Goal: Transaction & Acquisition: Purchase product/service

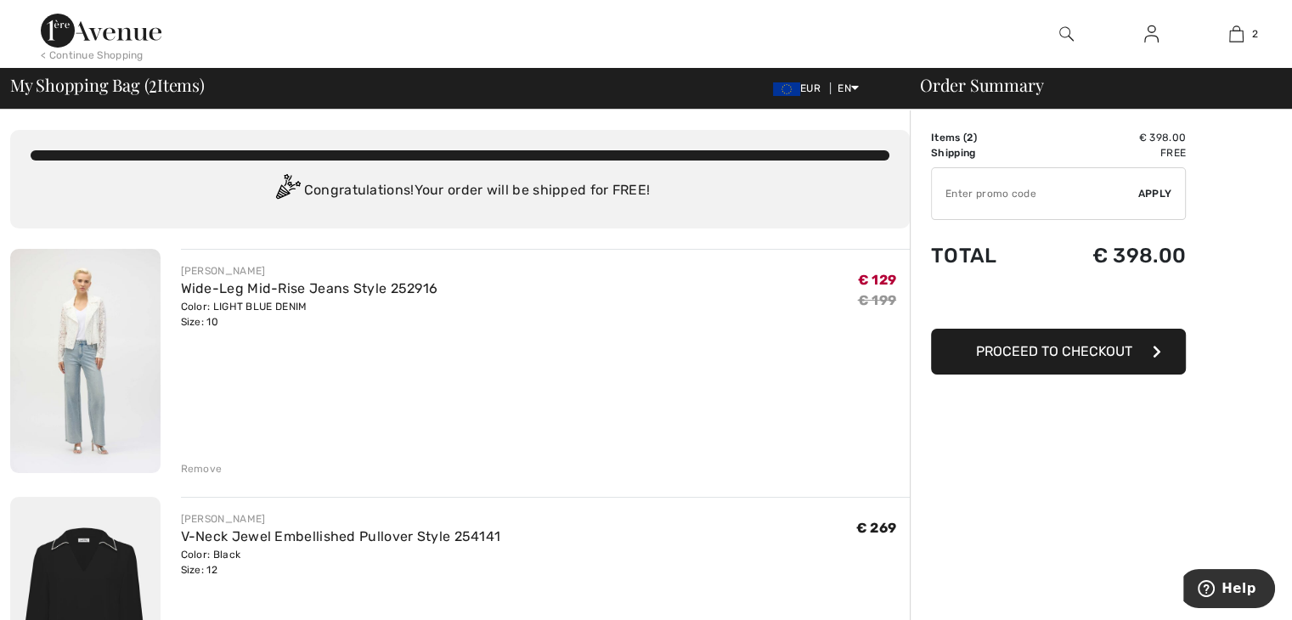
click at [95, 397] on img at bounding box center [85, 361] width 150 height 224
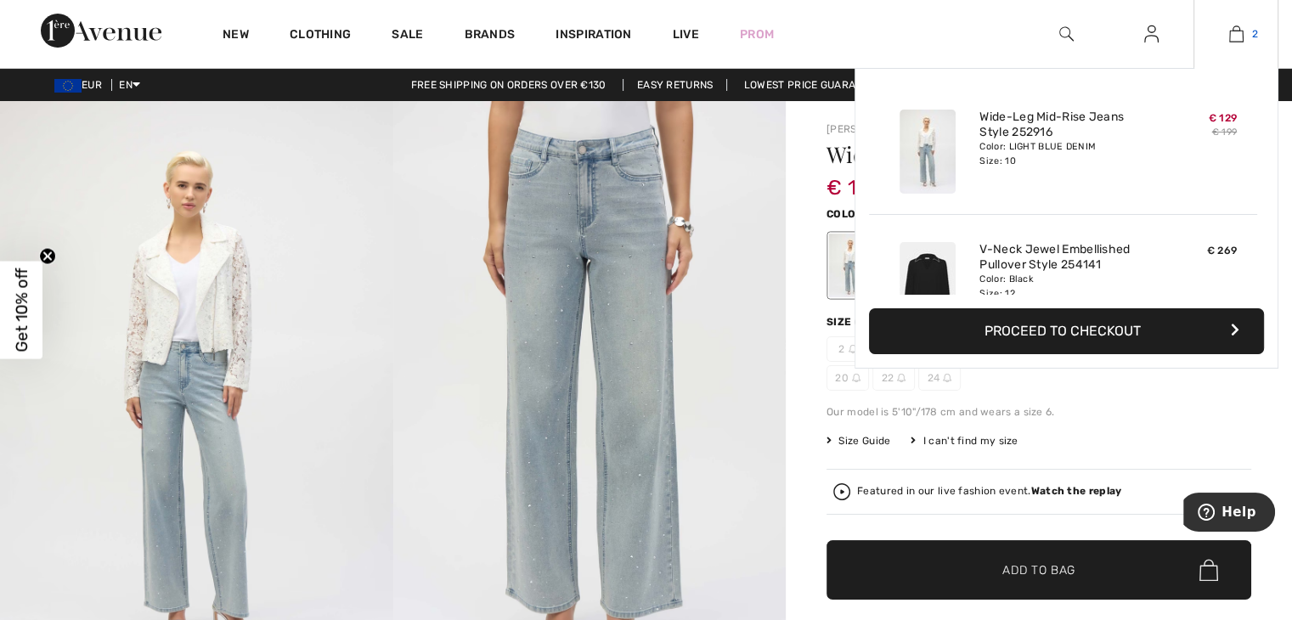
click at [1235, 30] on img at bounding box center [1237, 34] width 14 height 20
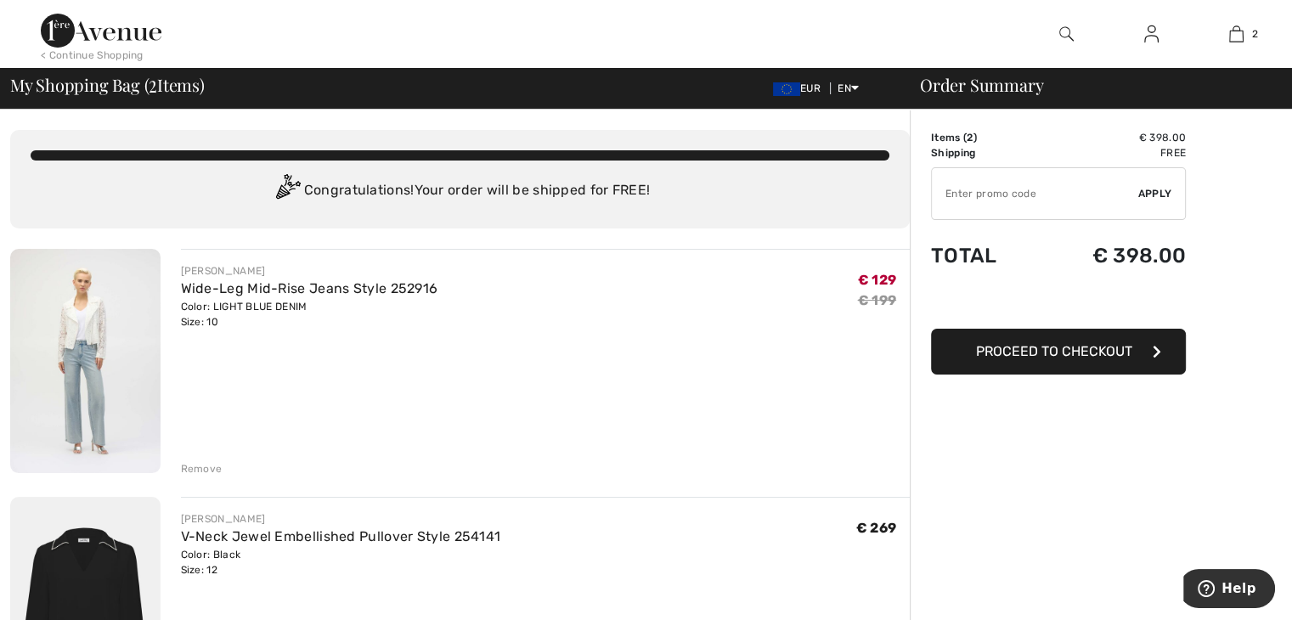
click at [212, 464] on div "Remove" at bounding box center [202, 468] width 42 height 15
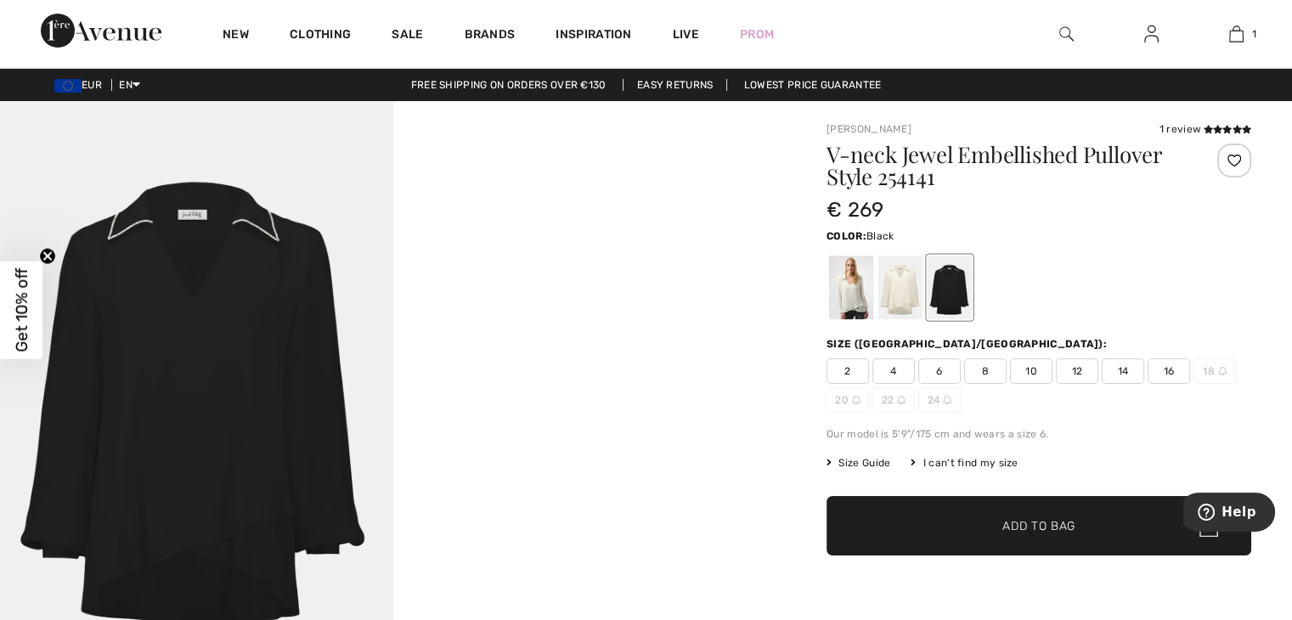
scroll to position [41, 0]
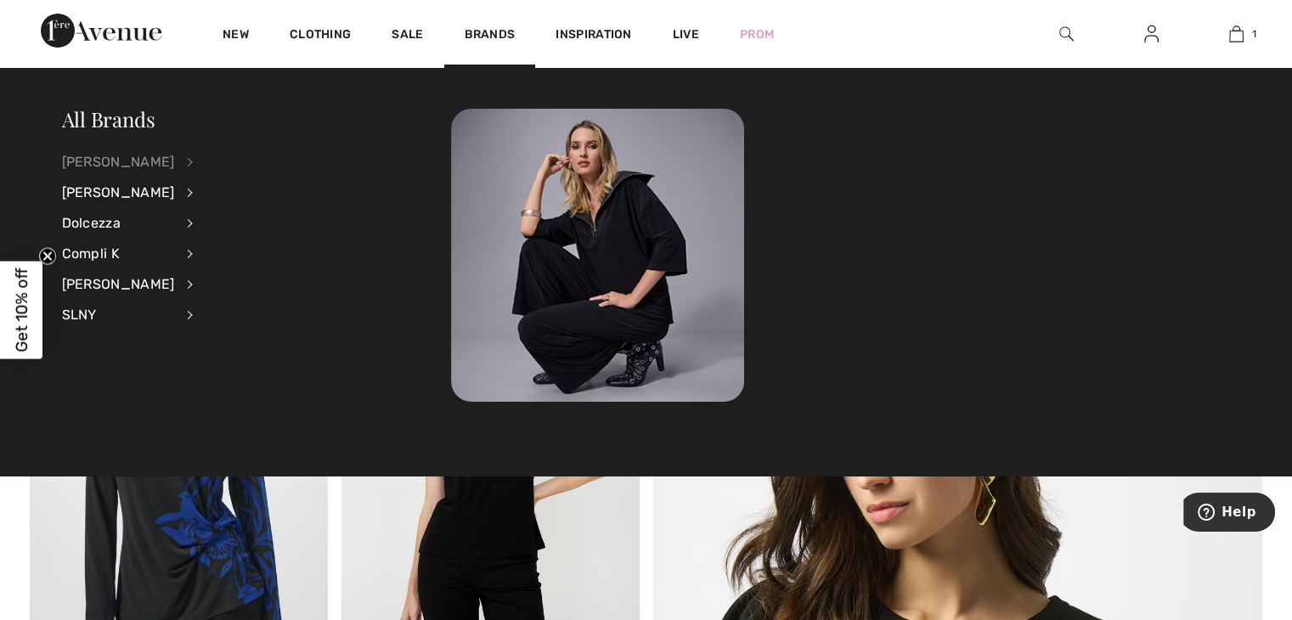
click at [173, 161] on div "[PERSON_NAME]" at bounding box center [118, 162] width 113 height 31
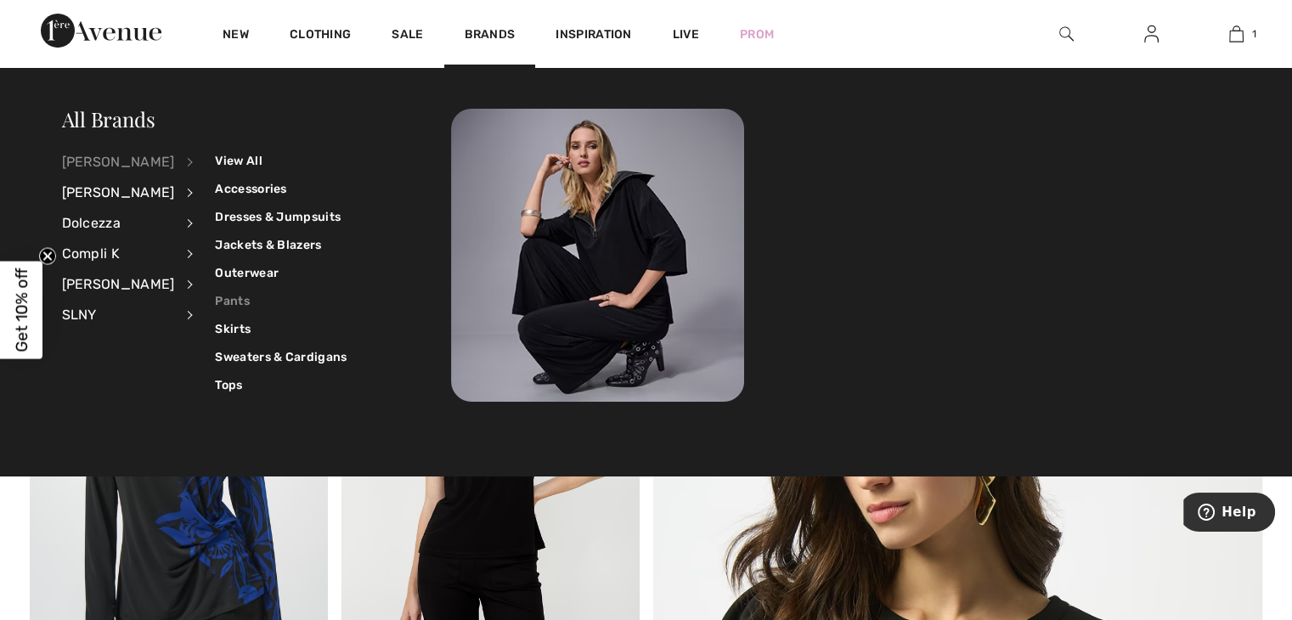
click at [220, 296] on link "Pants" at bounding box center [281, 301] width 132 height 28
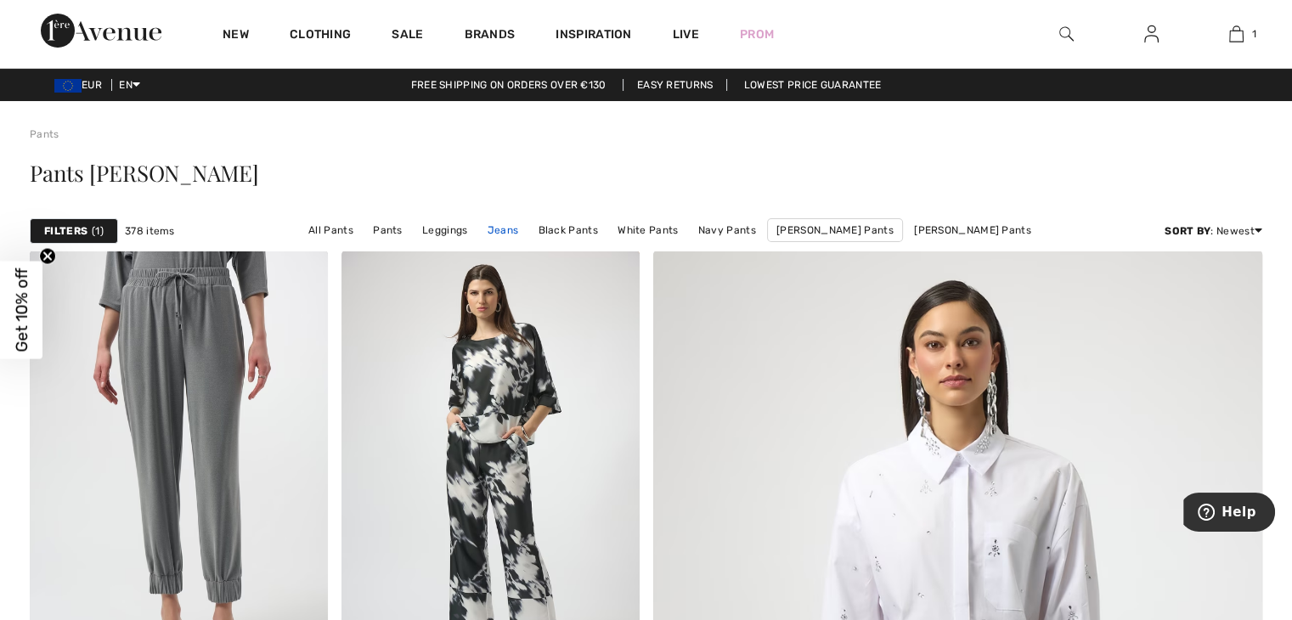
click at [523, 227] on link "Jeans" at bounding box center [503, 230] width 48 height 22
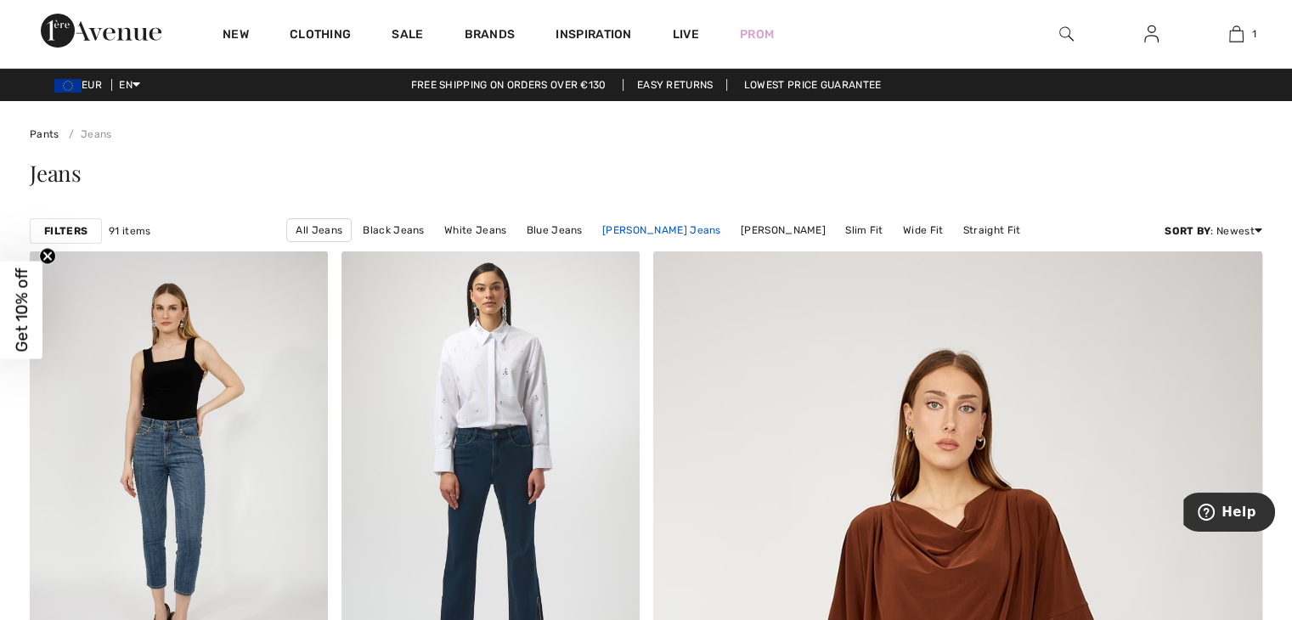
click at [700, 227] on link "[PERSON_NAME] Jeans" at bounding box center [662, 230] width 136 height 22
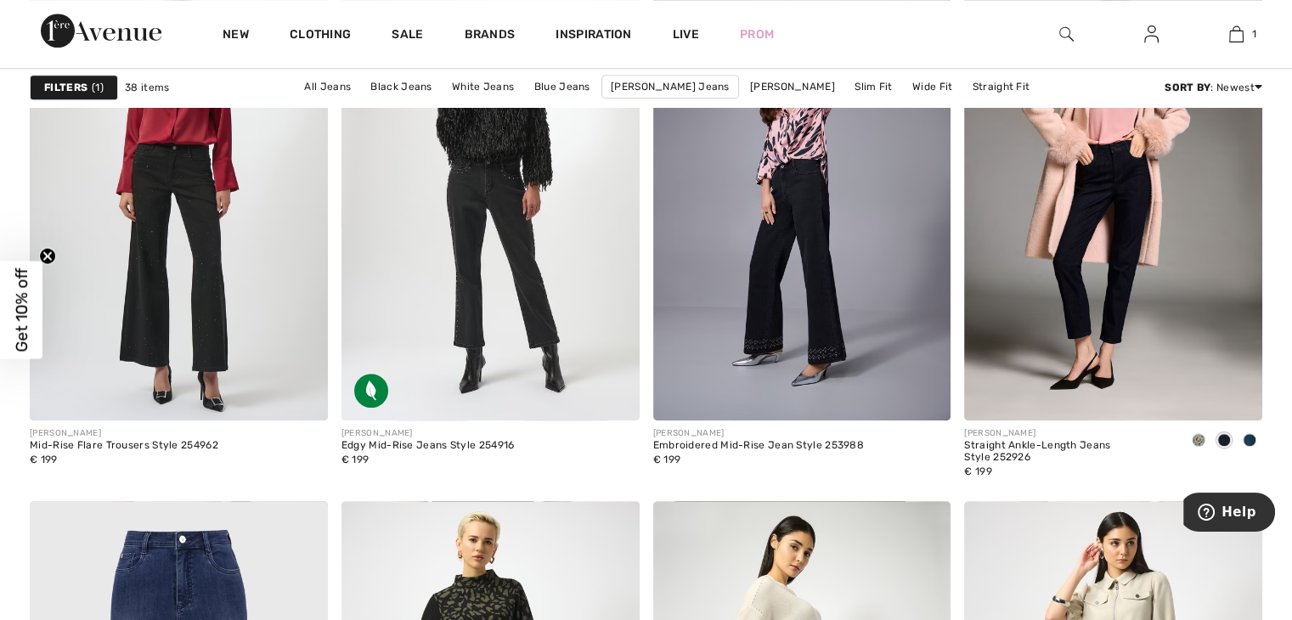
scroll to position [1307, 0]
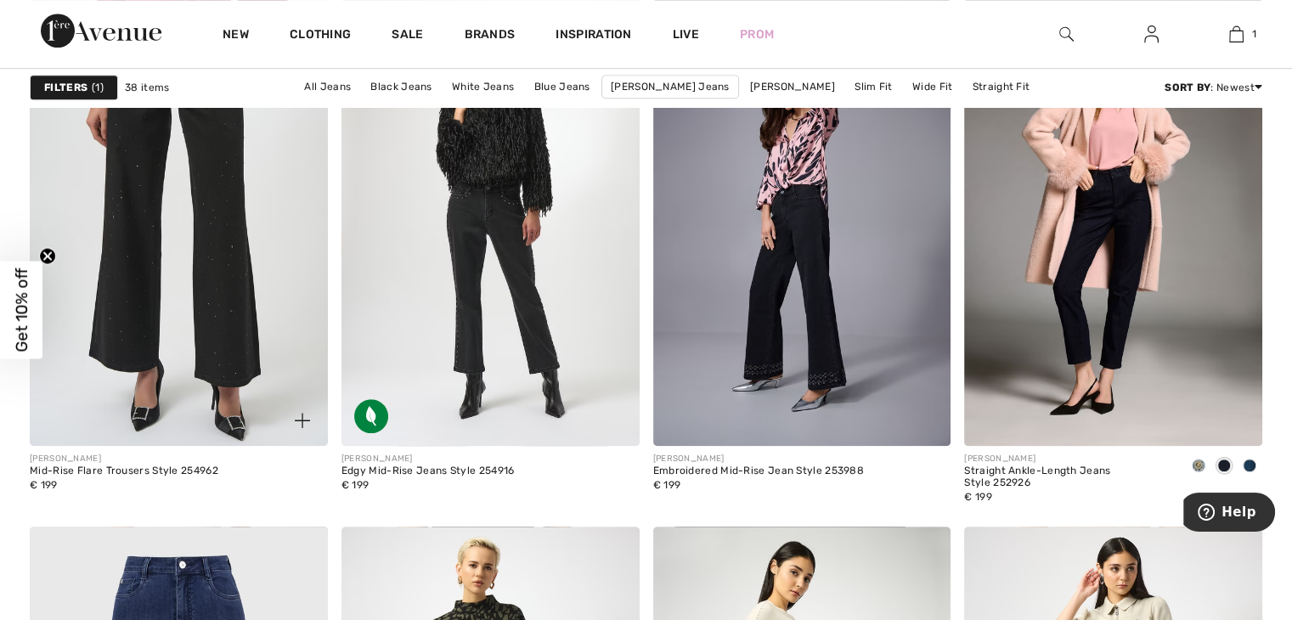
click at [223, 305] on img at bounding box center [179, 222] width 298 height 447
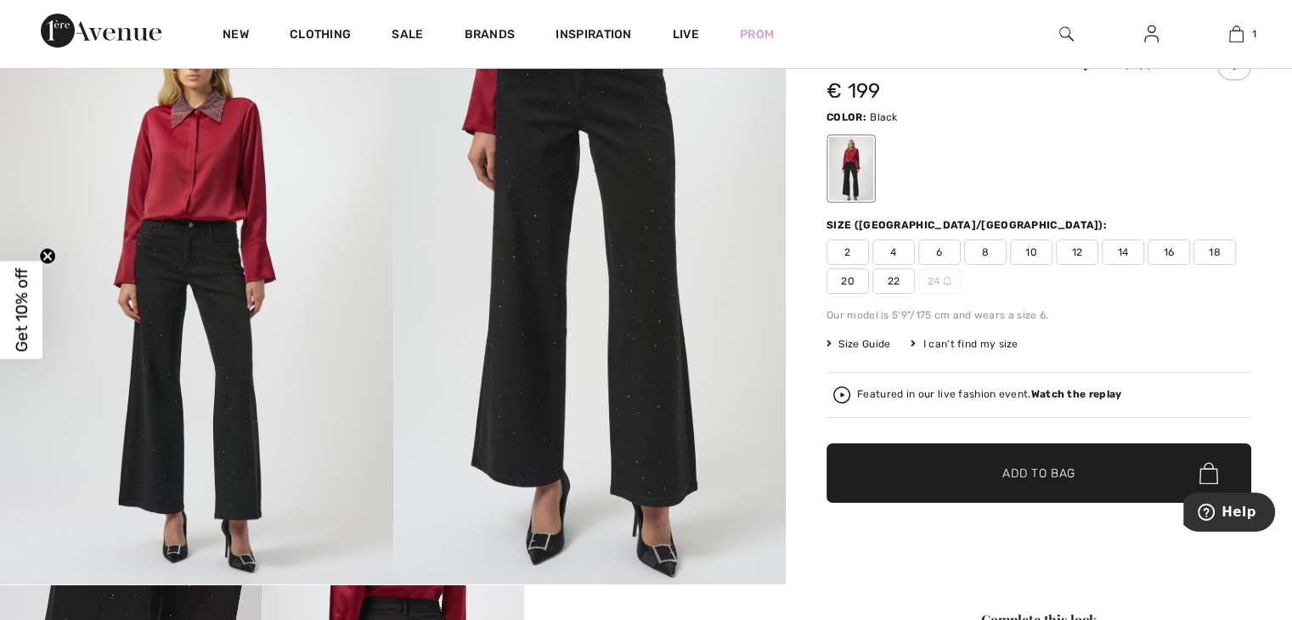
scroll to position [101, 0]
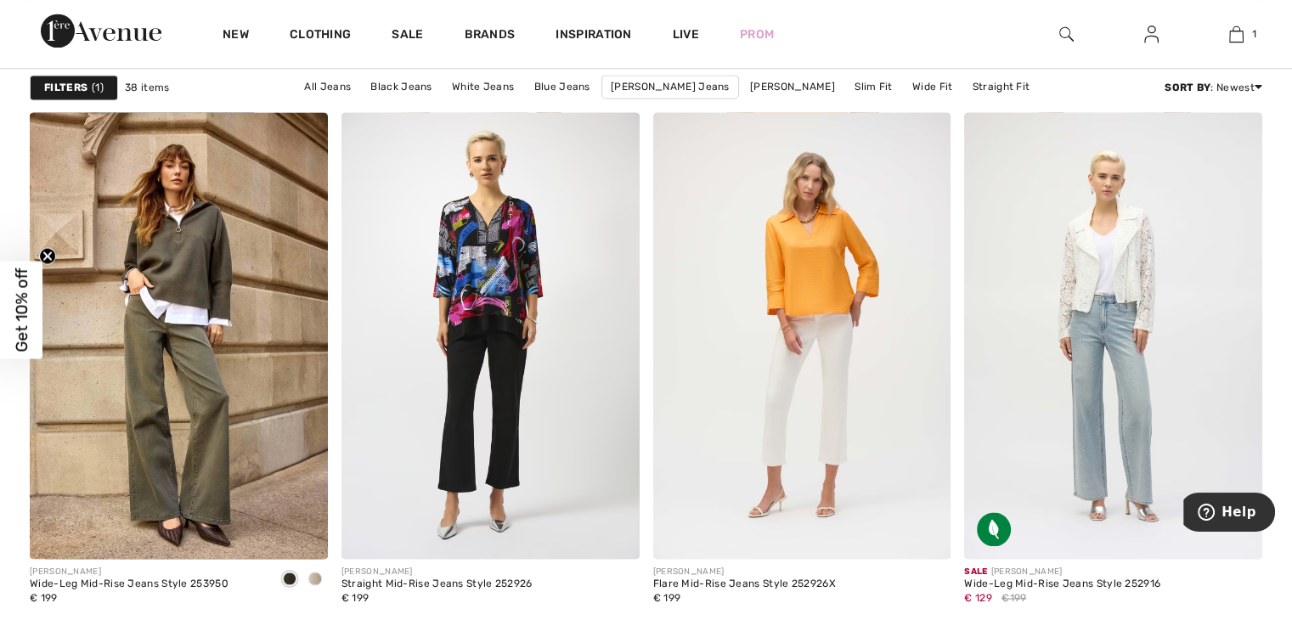
scroll to position [2494, 0]
